Goal: Task Accomplishment & Management: Use online tool/utility

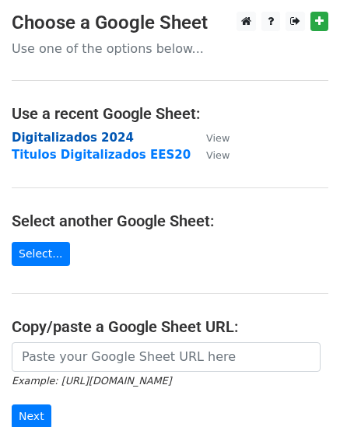
click at [59, 142] on strong "Digitalizados 2024" at bounding box center [73, 138] width 122 height 14
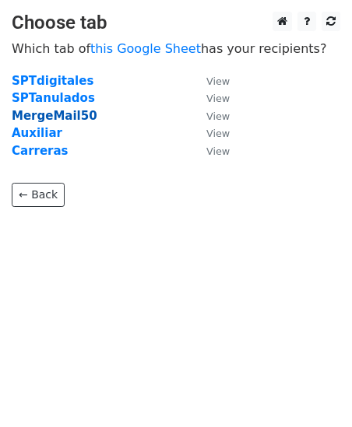
click at [55, 118] on strong "MergeMail50" at bounding box center [55, 116] width 86 height 14
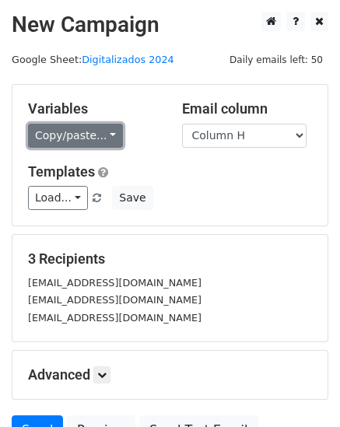
click at [97, 136] on link "Copy/paste..." at bounding box center [75, 136] width 95 height 24
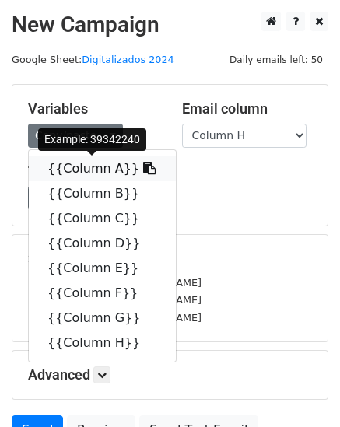
click at [89, 171] on link "{{Column A}}" at bounding box center [102, 168] width 147 height 25
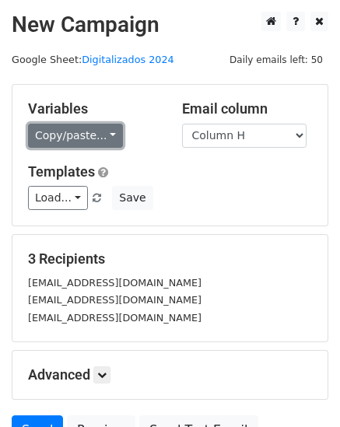
click at [72, 141] on link "Copy/paste..." at bounding box center [75, 136] width 95 height 24
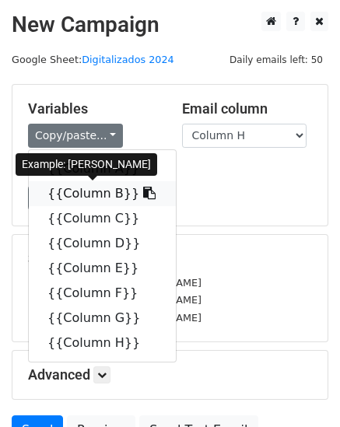
click at [73, 196] on link "{{Column B}}" at bounding box center [102, 193] width 147 height 25
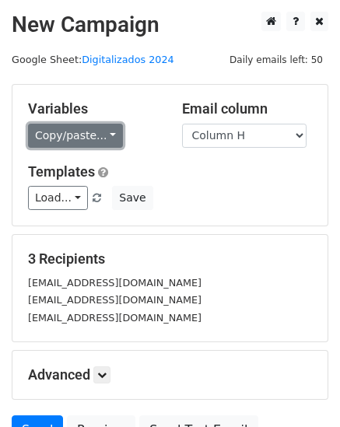
click at [93, 135] on link "Copy/paste..." at bounding box center [75, 136] width 95 height 24
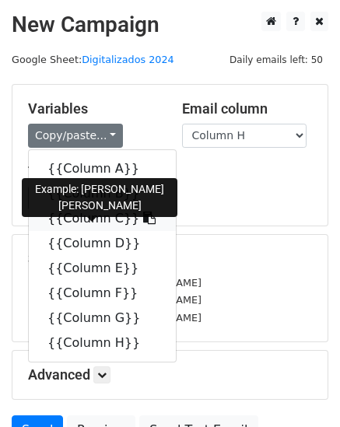
click at [92, 219] on link "{{Column C}}" at bounding box center [102, 218] width 147 height 25
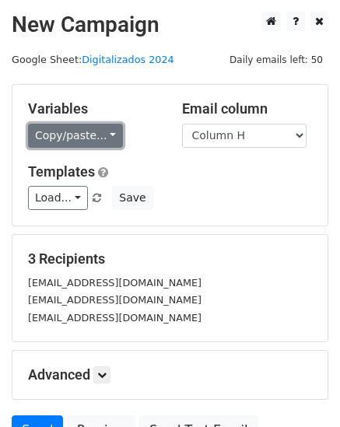
click at [99, 135] on link "Copy/paste..." at bounding box center [75, 136] width 95 height 24
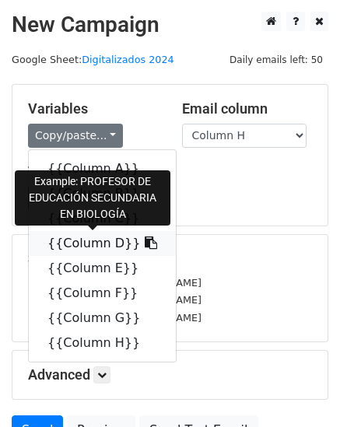
click at [88, 241] on link "{{Column D}}" at bounding box center [102, 243] width 147 height 25
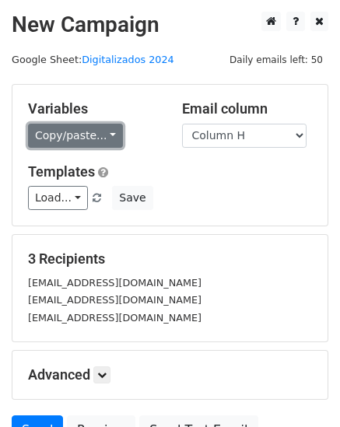
click at [86, 139] on link "Copy/paste..." at bounding box center [75, 136] width 95 height 24
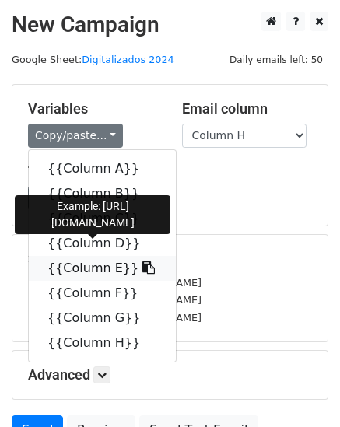
click at [83, 269] on link "{{Column E}}" at bounding box center [102, 268] width 147 height 25
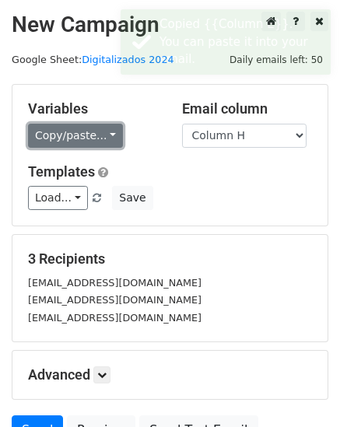
click at [98, 137] on link "Copy/paste..." at bounding box center [75, 136] width 95 height 24
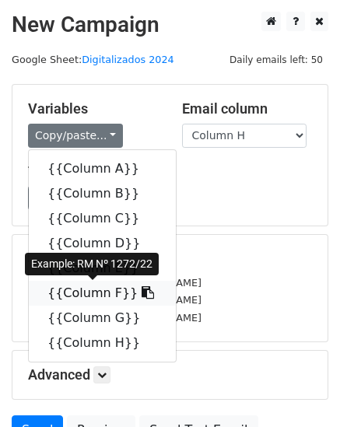
click at [95, 297] on link "{{Column F}}" at bounding box center [102, 293] width 147 height 25
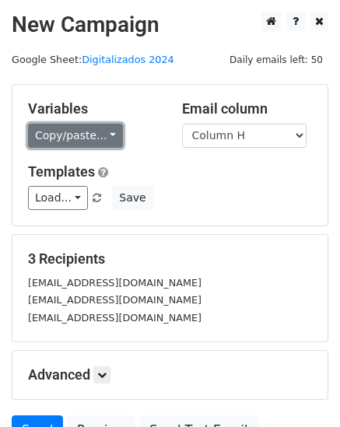
click at [102, 132] on link "Copy/paste..." at bounding box center [75, 136] width 95 height 24
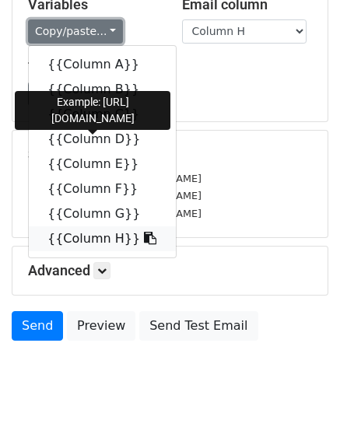
scroll to position [57, 0]
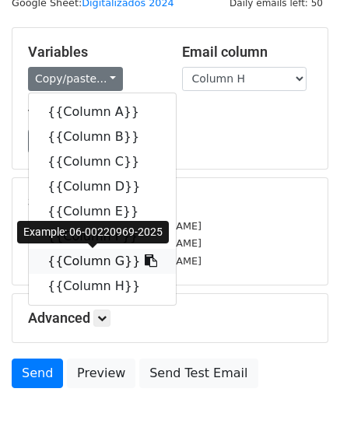
click at [94, 262] on link "{{Column G}}" at bounding box center [102, 261] width 147 height 25
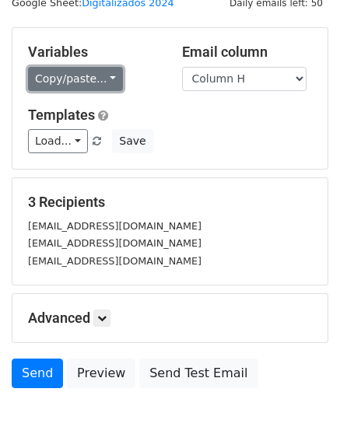
click at [98, 79] on link "Copy/paste..." at bounding box center [75, 79] width 95 height 24
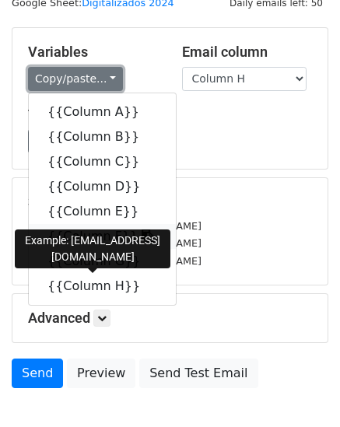
scroll to position [150, 0]
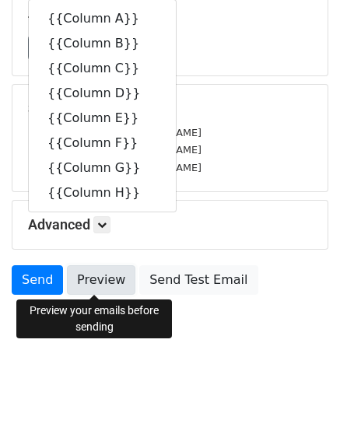
click at [90, 285] on link "Preview" at bounding box center [101, 280] width 69 height 30
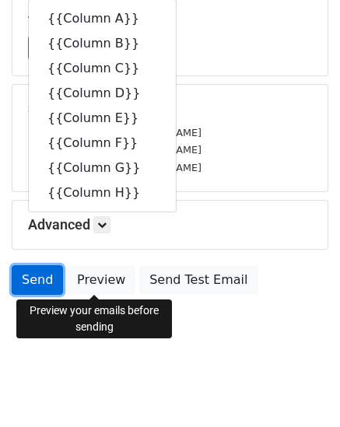
click at [37, 284] on link "Send" at bounding box center [37, 280] width 51 height 30
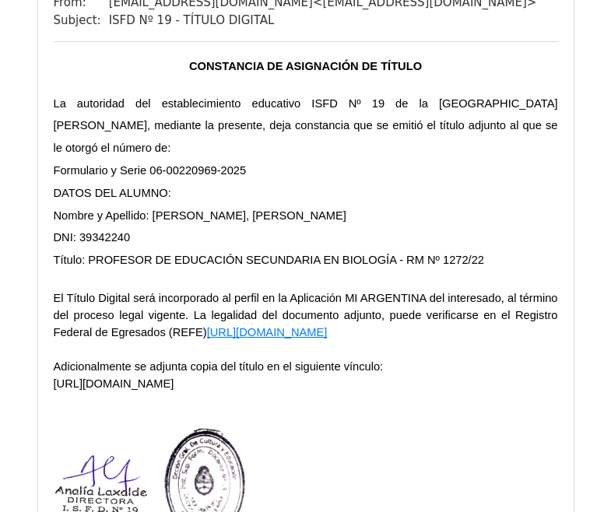
scroll to position [187, 0]
